Goal: Task Accomplishment & Management: Use online tool/utility

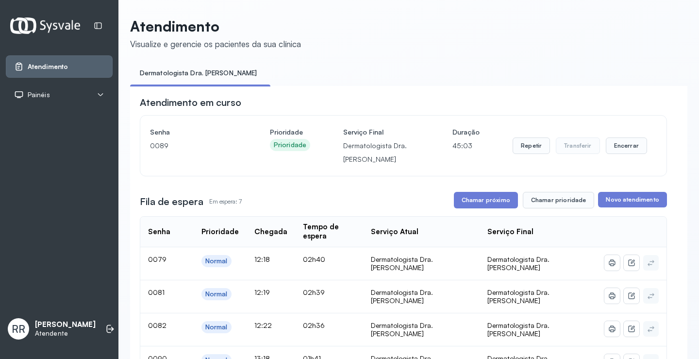
scroll to position [156, 0]
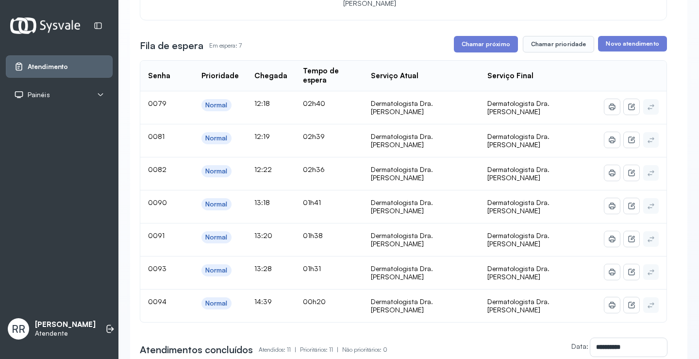
click at [470, 47] on button "Chamar próximo" at bounding box center [486, 44] width 64 height 17
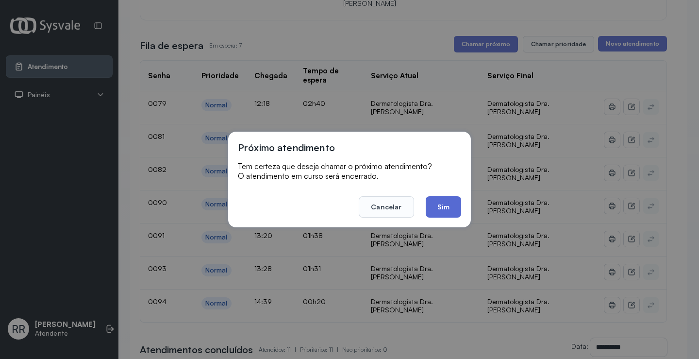
click at [438, 209] on button "Sim" at bounding box center [443, 206] width 35 height 21
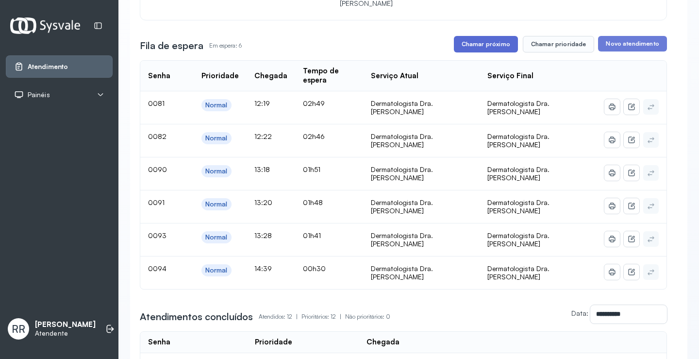
click at [495, 51] on button "Chamar próximo" at bounding box center [486, 44] width 64 height 17
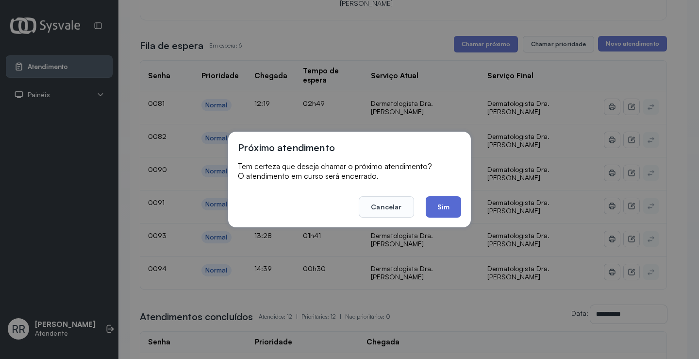
click at [447, 210] on button "Sim" at bounding box center [443, 206] width 35 height 21
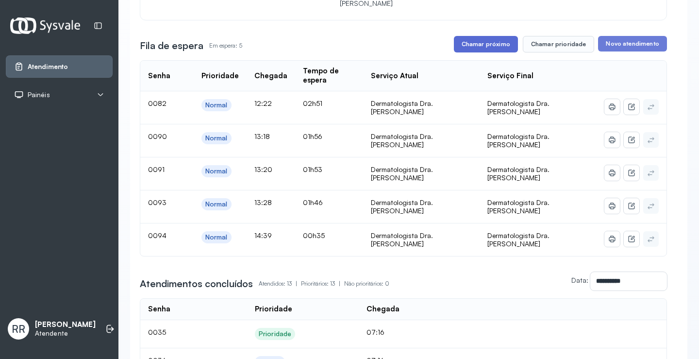
click at [462, 48] on button "Chamar próximo" at bounding box center [486, 44] width 64 height 17
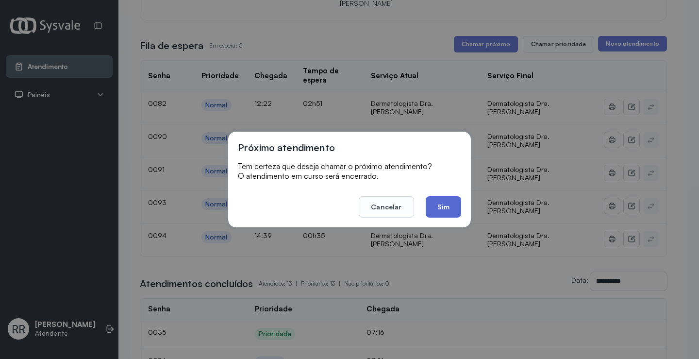
click at [451, 202] on button "Sim" at bounding box center [443, 206] width 35 height 21
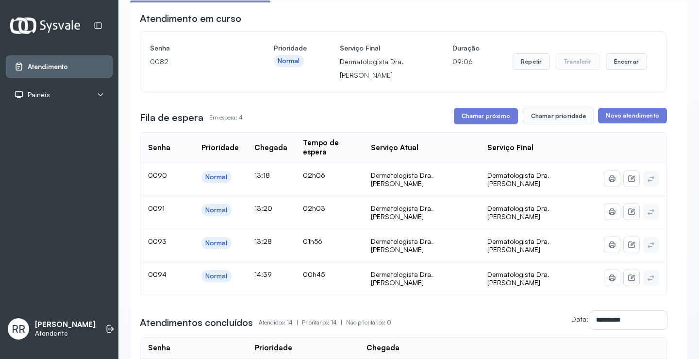
scroll to position [97, 0]
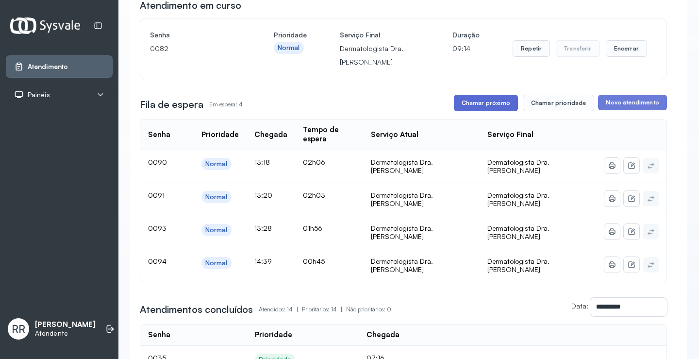
click at [502, 109] on button "Chamar próximo" at bounding box center [486, 103] width 64 height 17
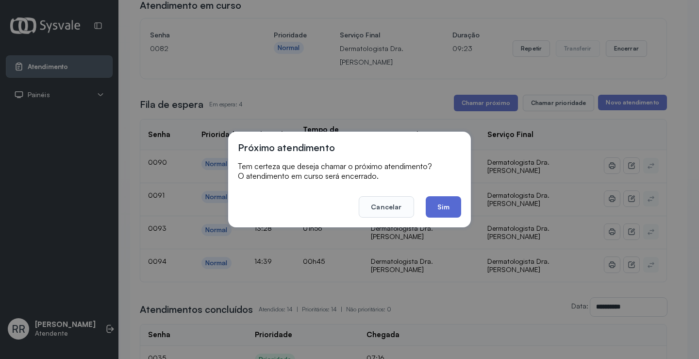
click at [446, 207] on button "Sim" at bounding box center [443, 206] width 35 height 21
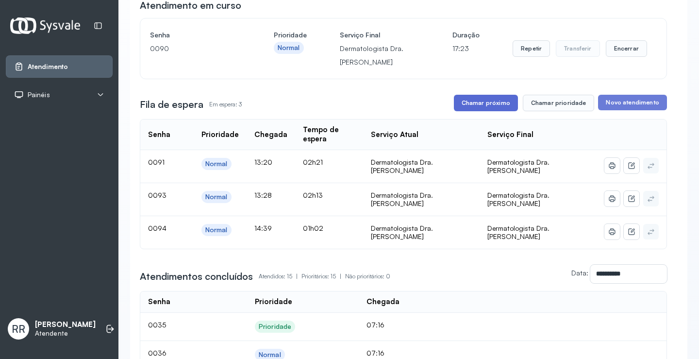
click at [496, 104] on button "Chamar próximo" at bounding box center [486, 103] width 64 height 17
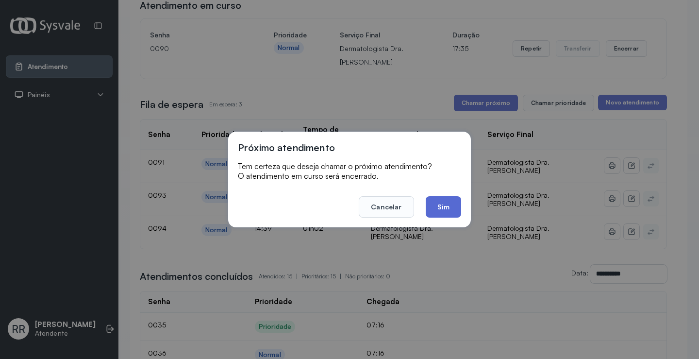
click at [445, 207] on button "Sim" at bounding box center [443, 206] width 35 height 21
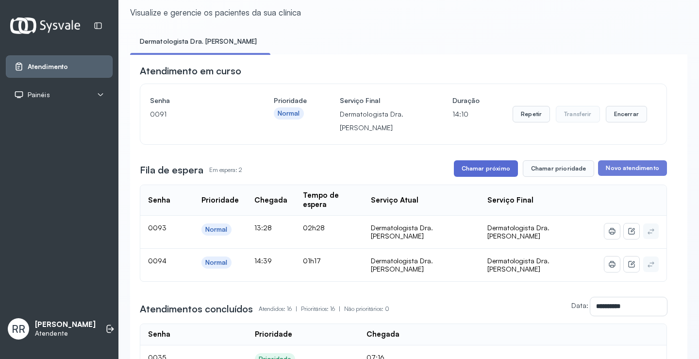
scroll to position [49, 0]
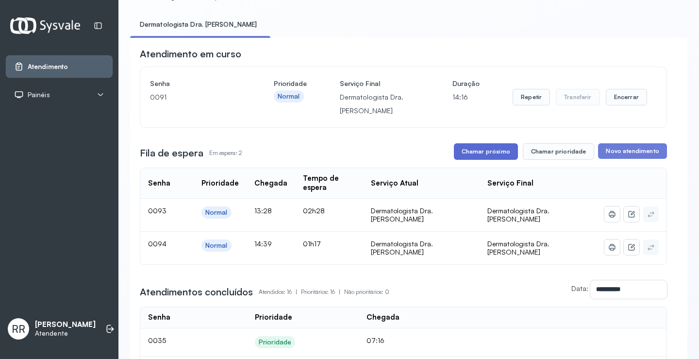
click at [489, 154] on button "Chamar próximo" at bounding box center [486, 151] width 64 height 17
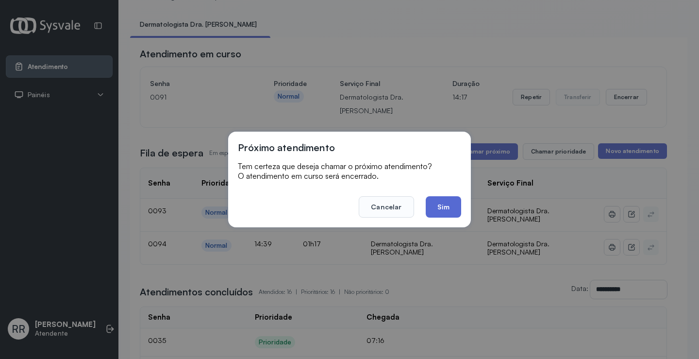
click at [437, 205] on button "Sim" at bounding box center [443, 206] width 35 height 21
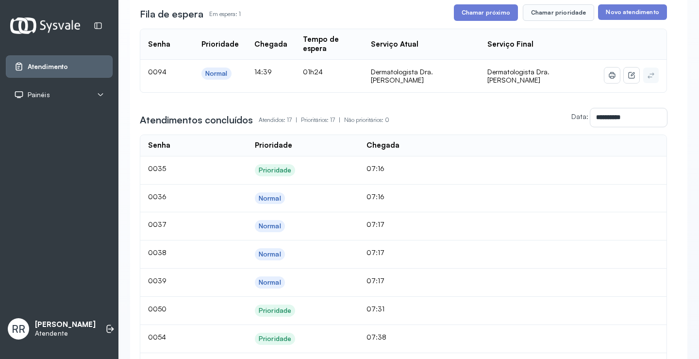
scroll to position [0, 0]
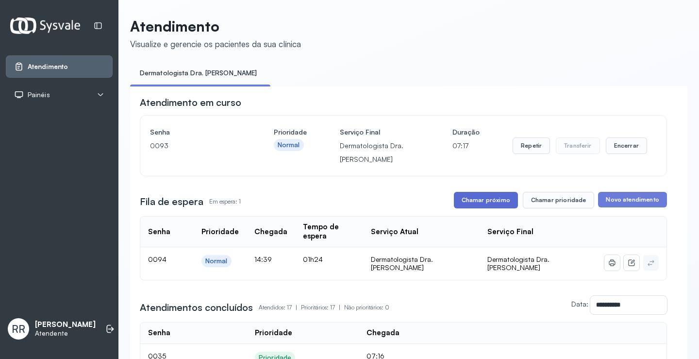
click at [468, 202] on button "Chamar próximo" at bounding box center [486, 200] width 64 height 17
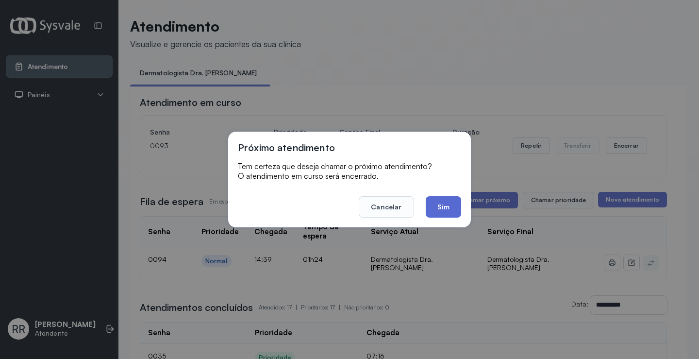
click at [443, 207] on button "Sim" at bounding box center [443, 206] width 35 height 21
